Goal: Check status: Check status

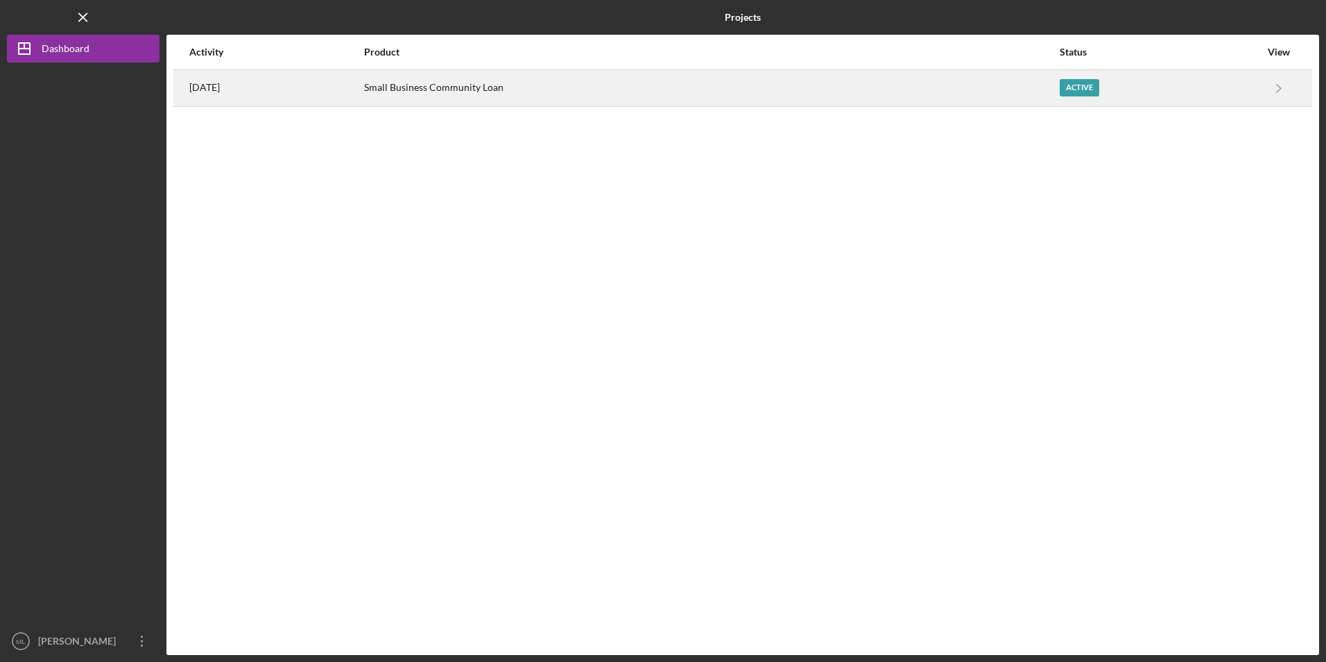
click at [429, 101] on div "Small Business Community Loan" at bounding box center [711, 88] width 694 height 35
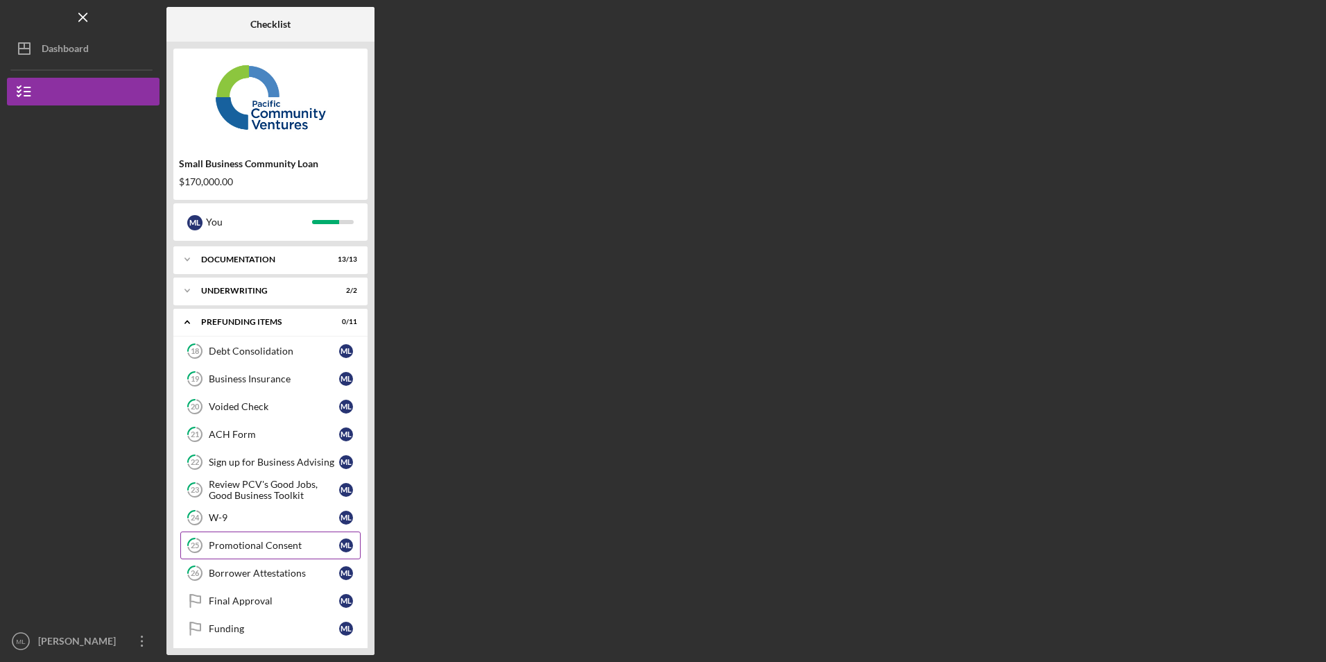
scroll to position [37, 0]
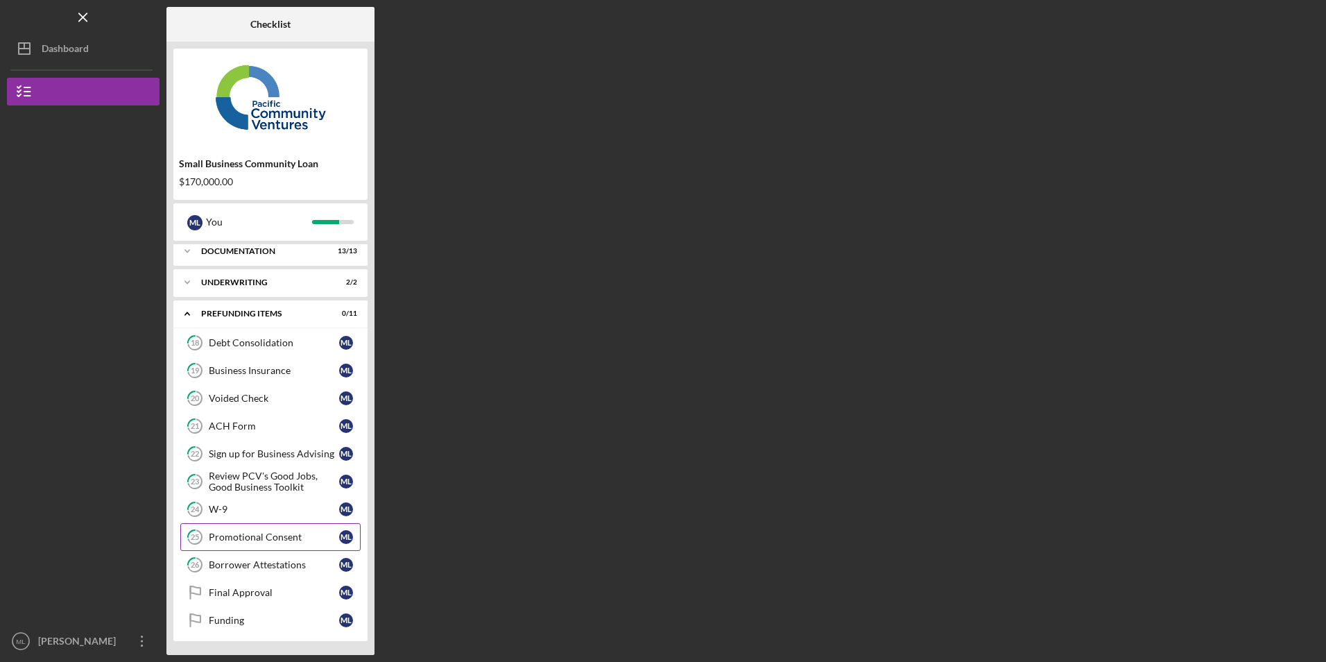
click at [240, 538] on div "Promotional Consent" at bounding box center [274, 536] width 130 height 11
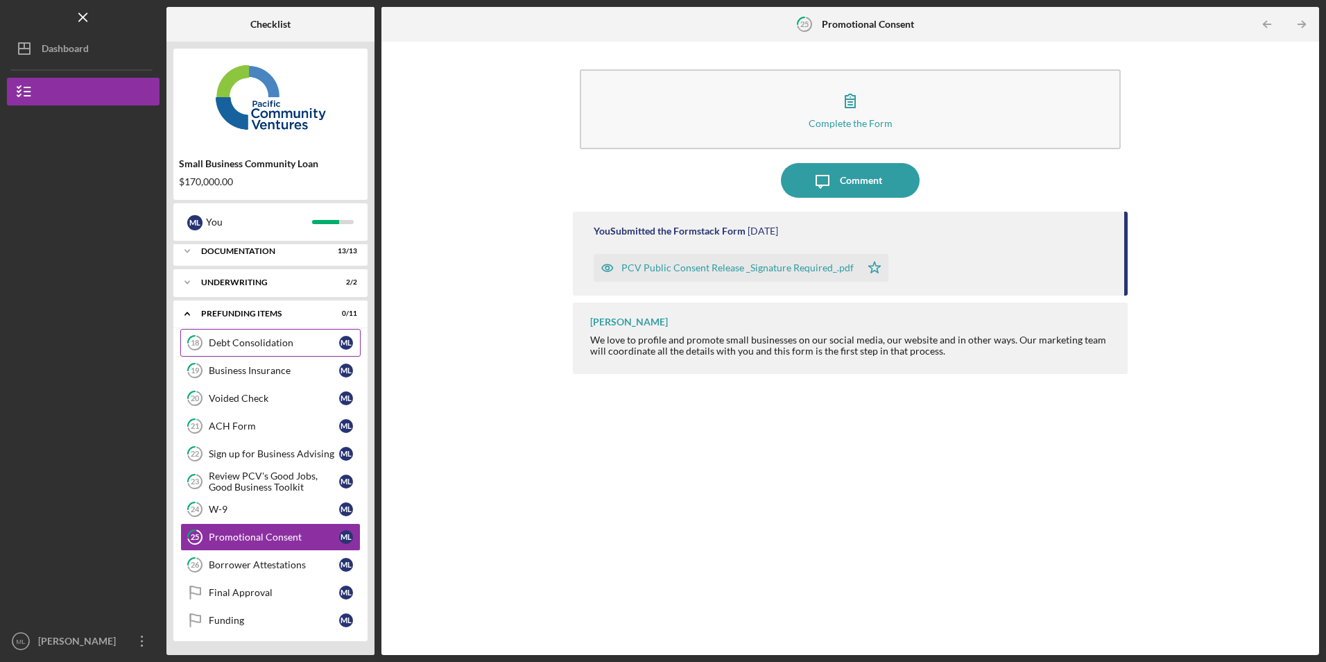
click at [246, 332] on link "18 Debt Consolidation M L" at bounding box center [270, 343] width 180 height 28
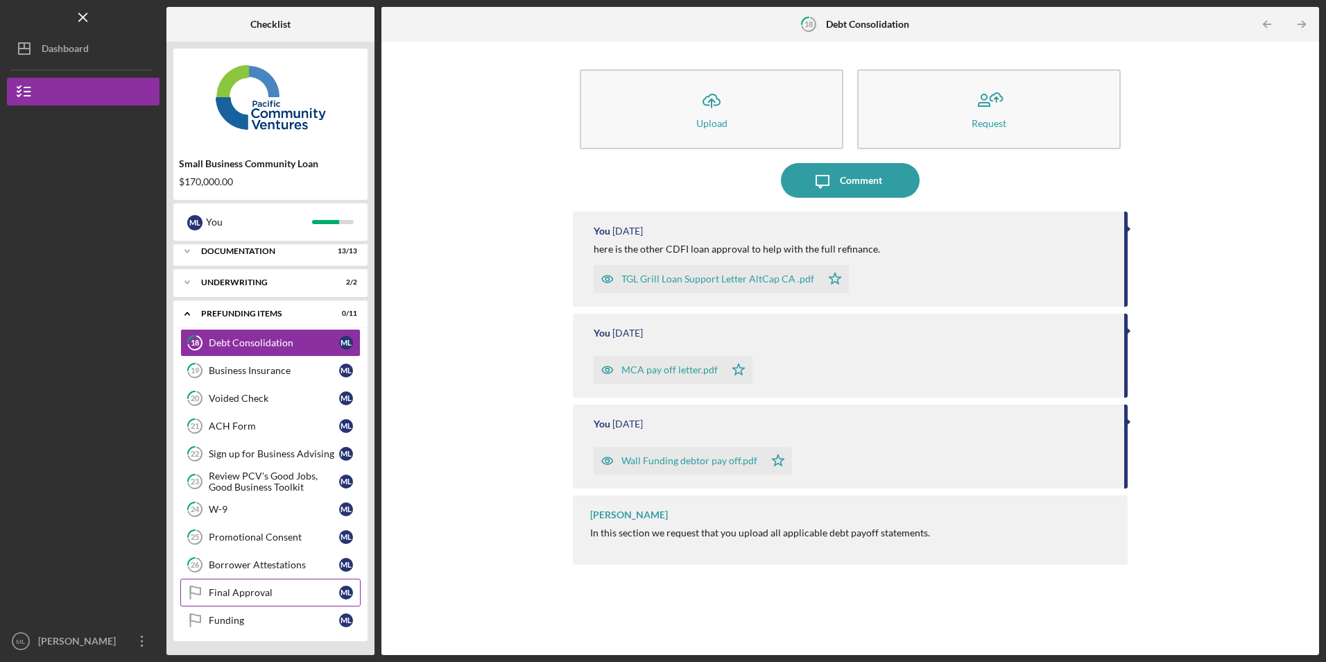
click at [262, 592] on div "Final Approval" at bounding box center [274, 592] width 130 height 11
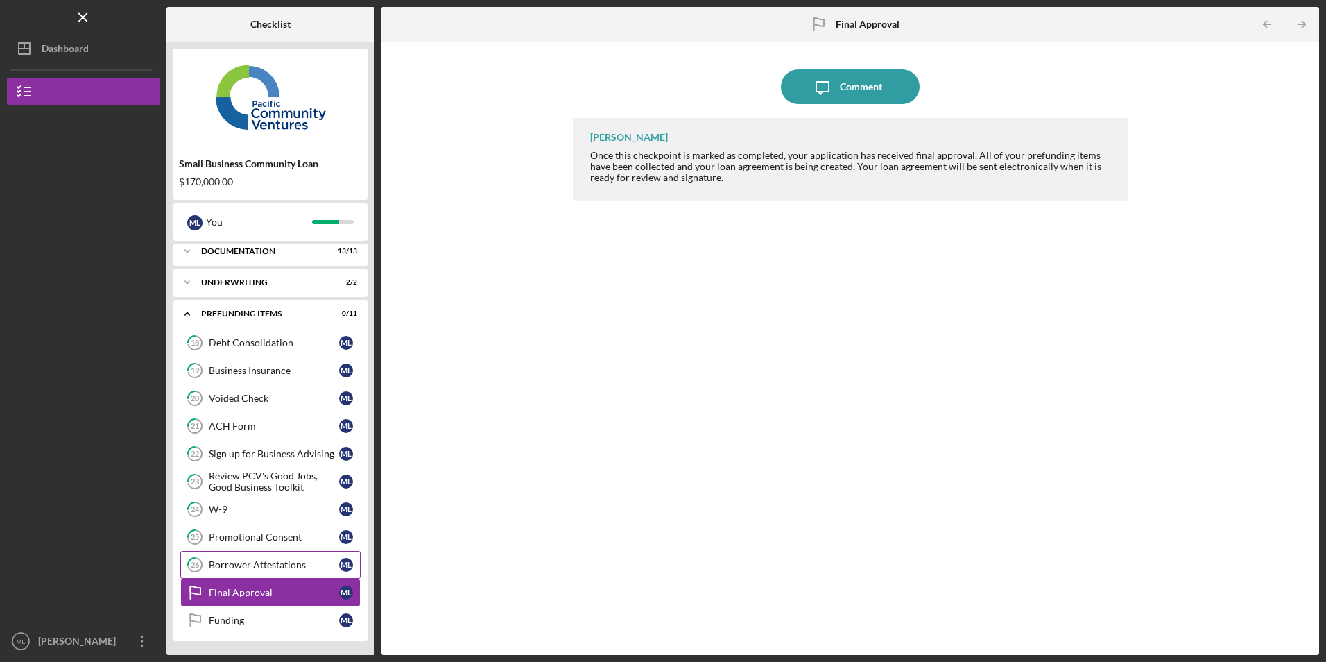
click at [261, 572] on link "26 Borrower Attestations M L" at bounding box center [270, 565] width 180 height 28
